Goal: Check status: Check status

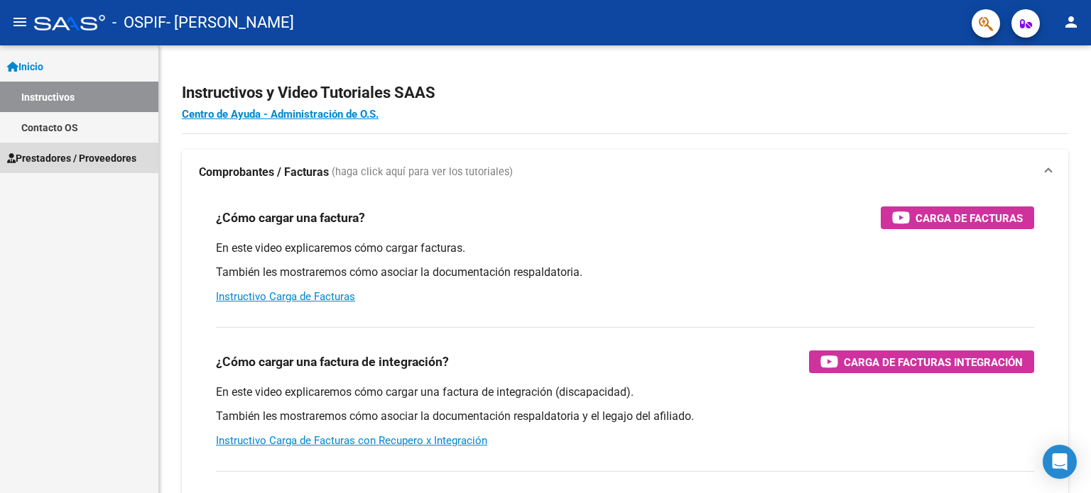
click at [91, 151] on span "Prestadores / Proveedores" at bounding box center [71, 159] width 129 height 16
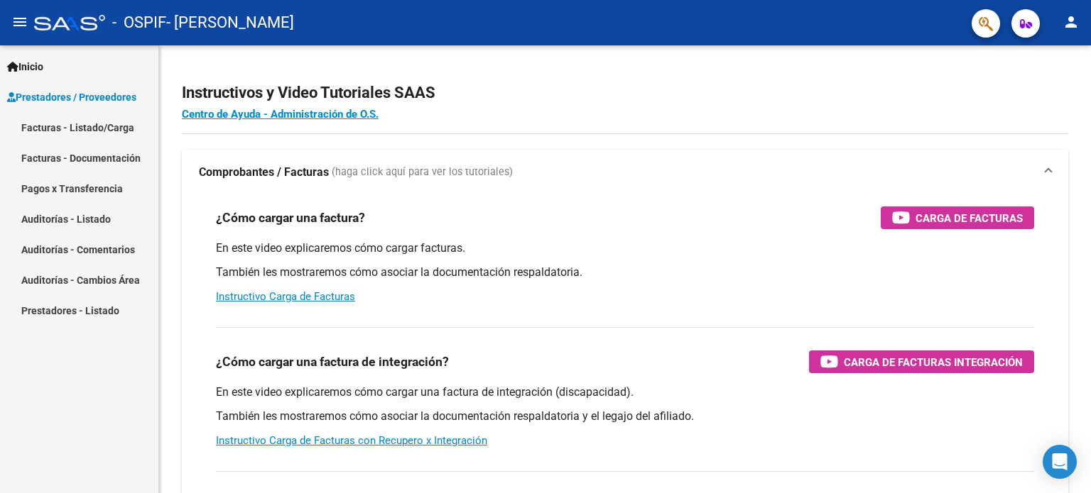
click at [86, 195] on link "Pagos x Transferencia" at bounding box center [79, 188] width 158 height 31
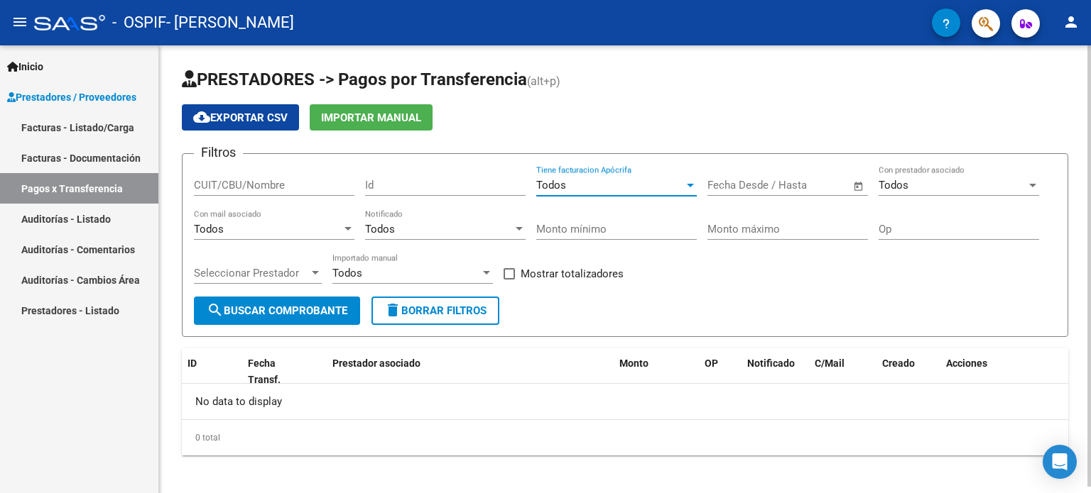
click at [652, 179] on div "Todos" at bounding box center [610, 185] width 148 height 13
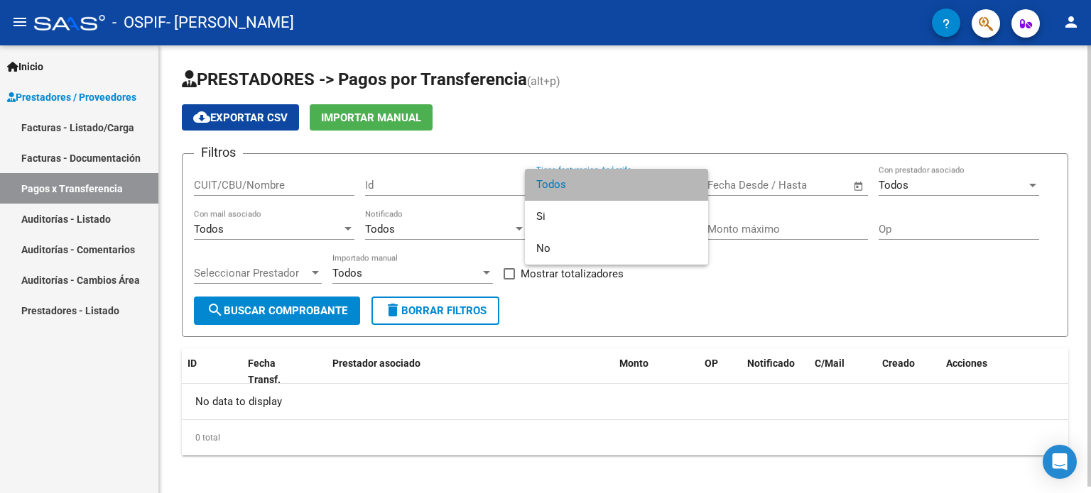
click at [652, 179] on span "Todos" at bounding box center [616, 185] width 160 height 32
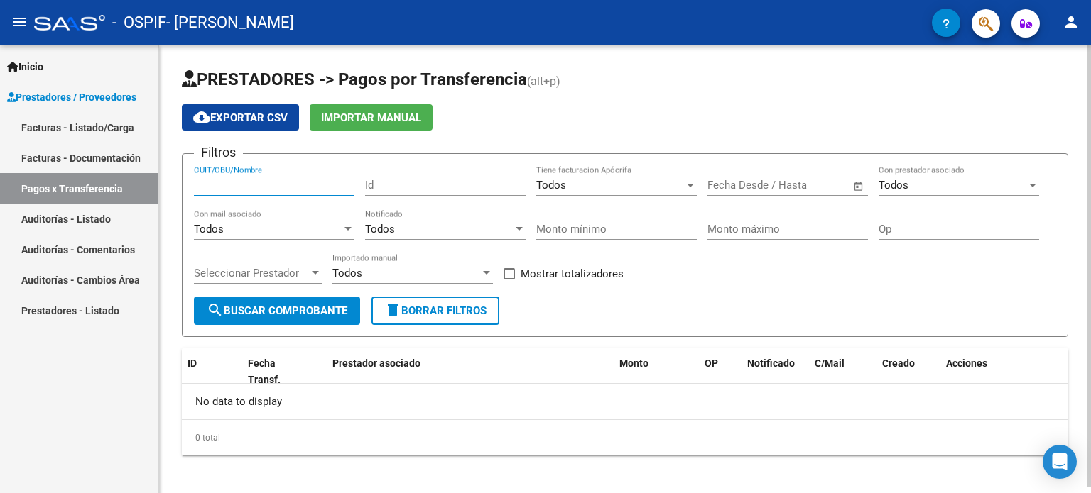
click at [285, 190] on input "CUIT/CBU/Nombre" at bounding box center [274, 185] width 160 height 13
type input "20317075430"
click at [307, 305] on span "search Buscar Comprobante" at bounding box center [277, 311] width 141 height 13
click at [302, 269] on span "Seleccionar Prestador" at bounding box center [251, 273] width 115 height 13
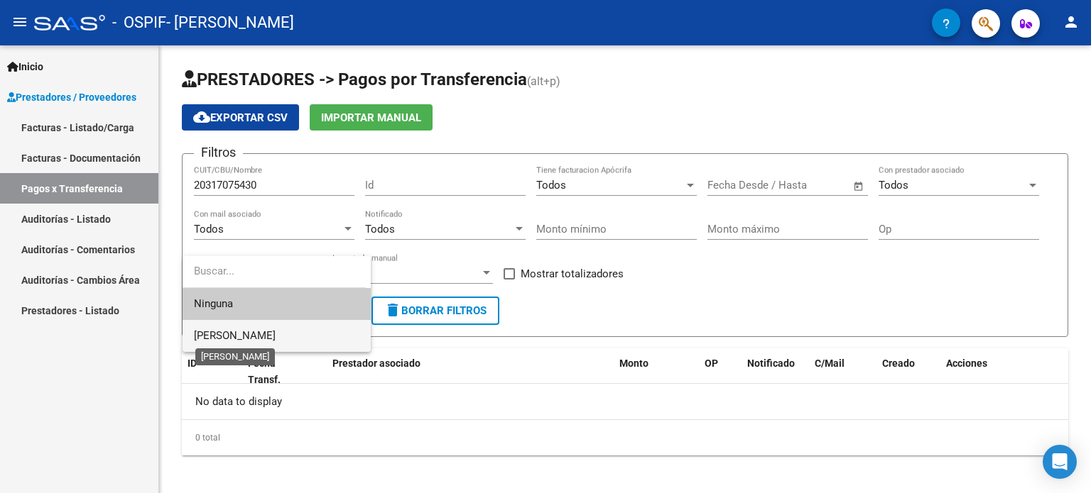
click at [275, 335] on span "[PERSON_NAME]" at bounding box center [235, 335] width 82 height 13
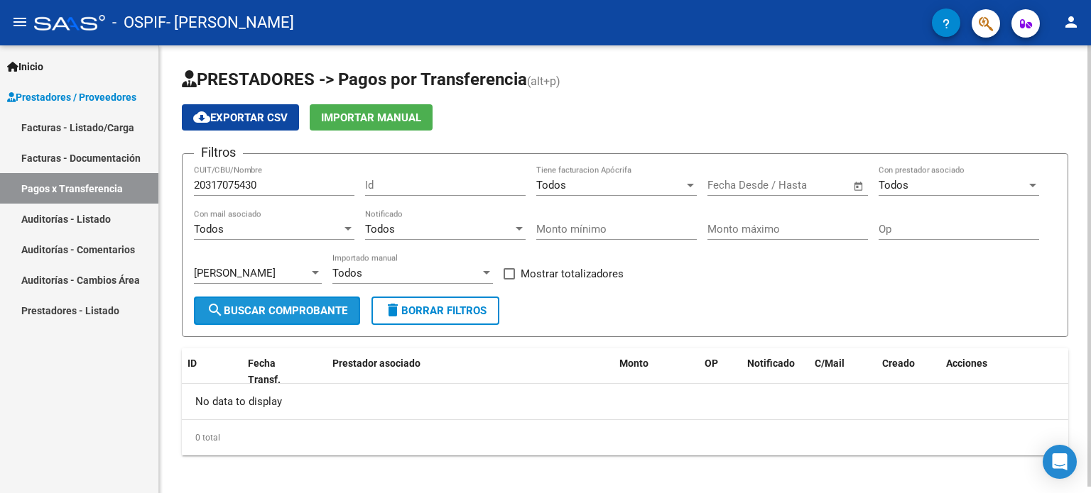
click at [301, 310] on span "search Buscar Comprobante" at bounding box center [277, 311] width 141 height 13
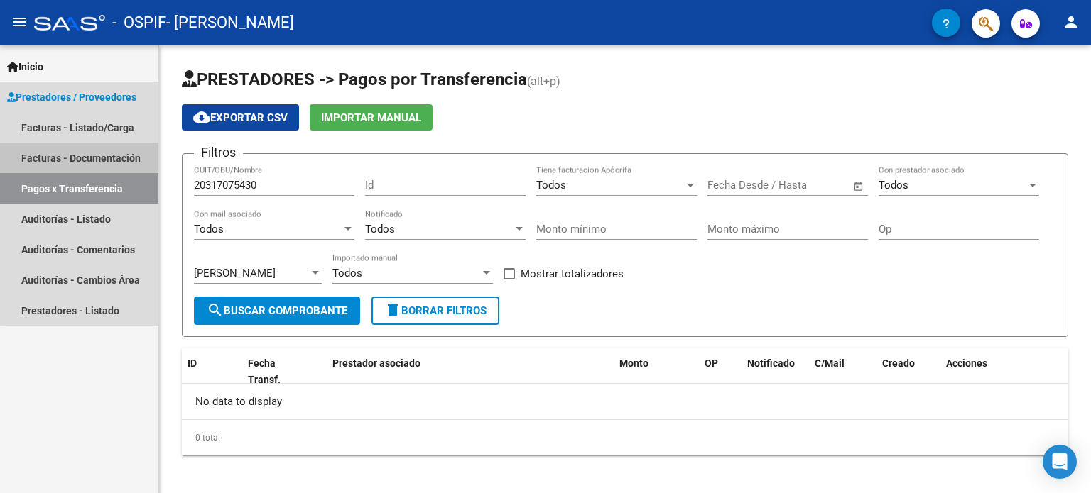
click at [82, 153] on link "Facturas - Documentación" at bounding box center [79, 158] width 158 height 31
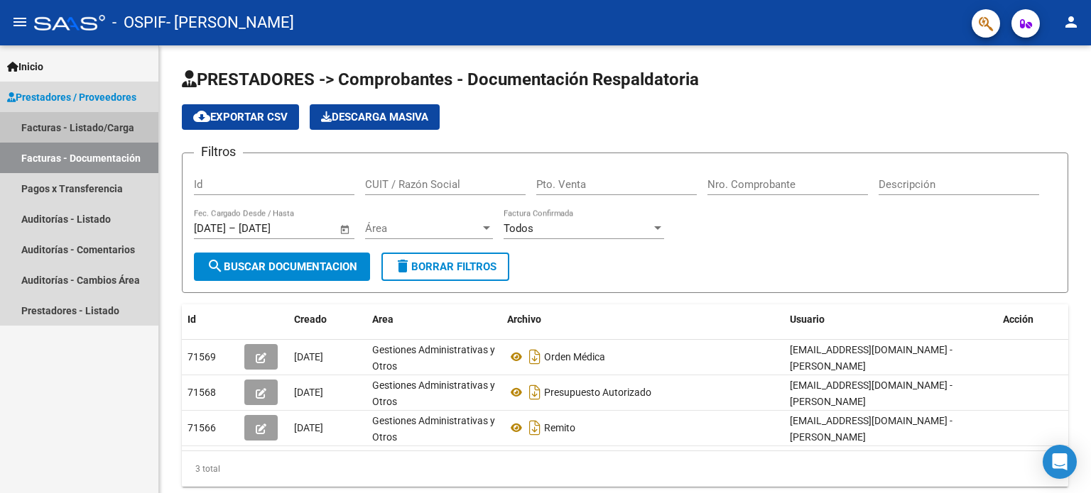
click at [85, 127] on link "Facturas - Listado/Carga" at bounding box center [79, 127] width 158 height 31
